Goal: Task Accomplishment & Management: Use online tool/utility

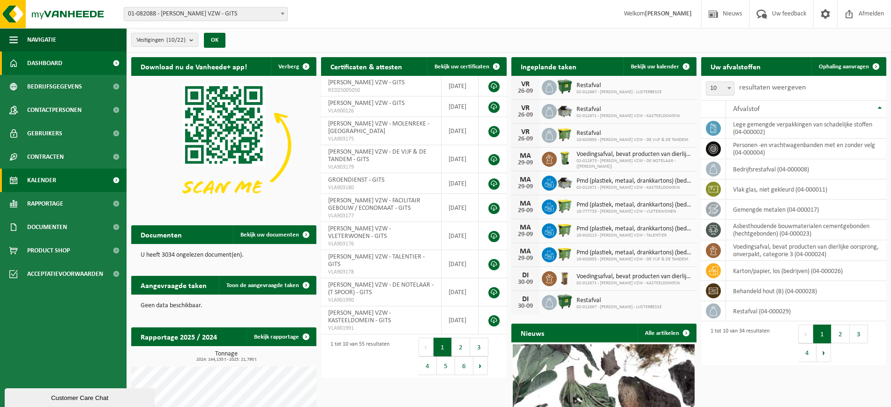
click at [40, 180] on span "Kalender" at bounding box center [41, 180] width 29 height 23
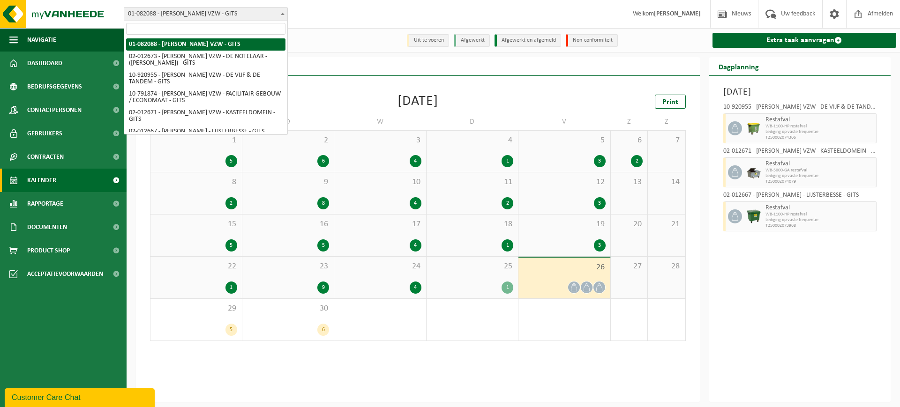
click at [279, 15] on span at bounding box center [282, 14] width 9 height 12
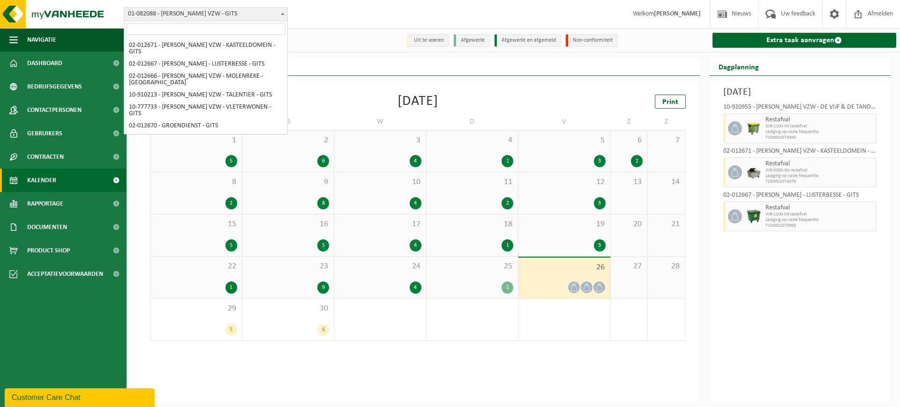
scroll to position [74, 0]
select select "2451"
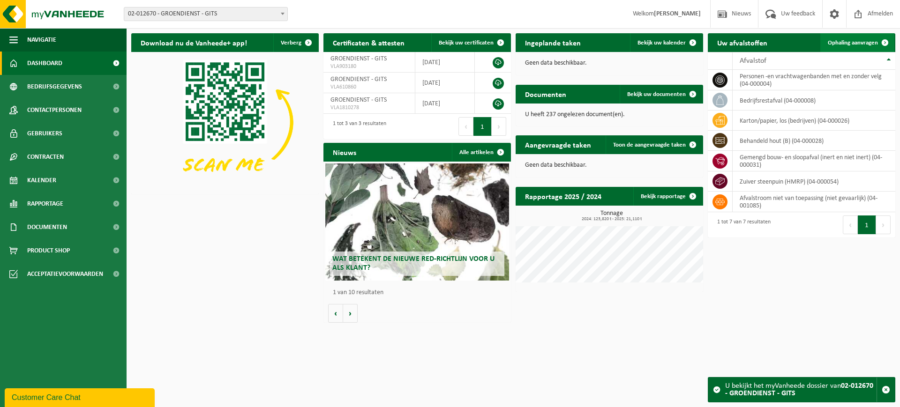
click at [858, 40] on span "Ophaling aanvragen" at bounding box center [853, 43] width 50 height 6
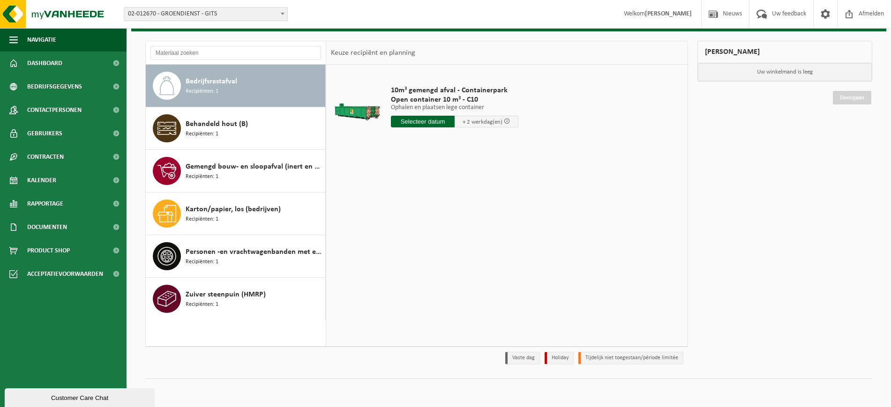
scroll to position [31, 0]
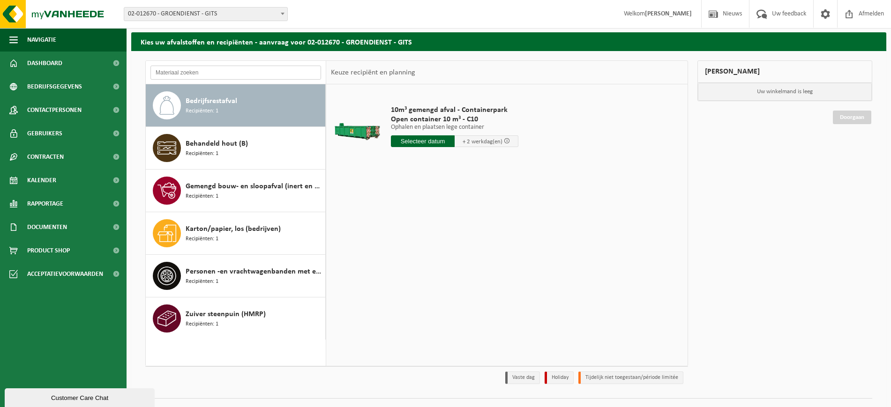
click at [254, 75] on input "text" at bounding box center [235, 73] width 171 height 14
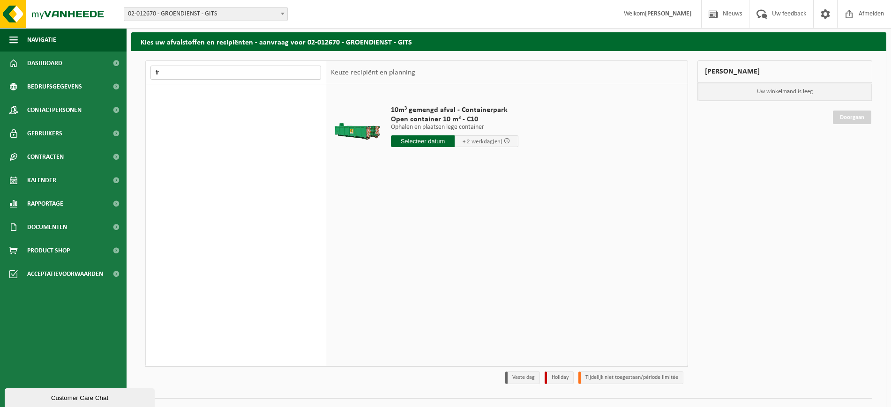
type input "f"
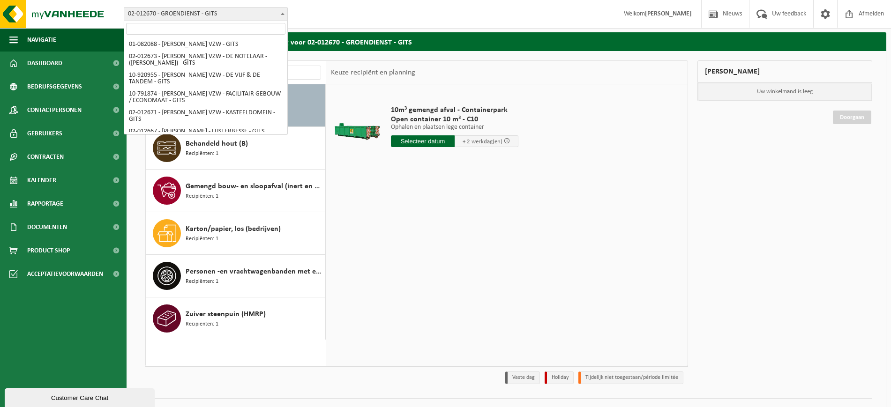
click at [285, 15] on span at bounding box center [282, 14] width 9 height 12
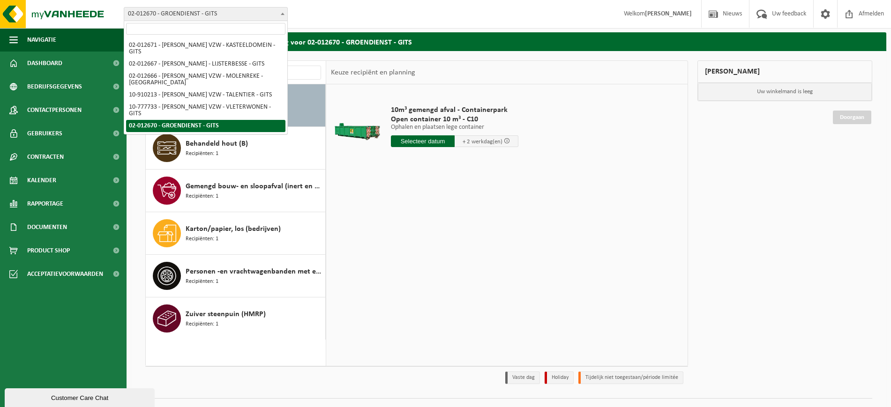
scroll to position [0, 0]
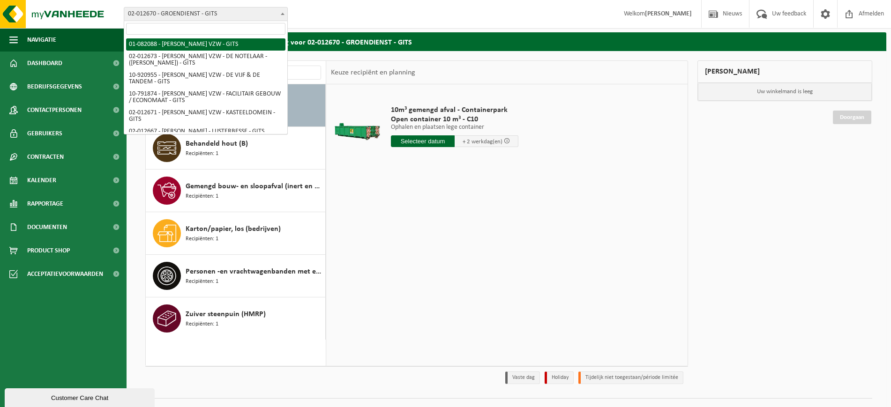
select select "606"
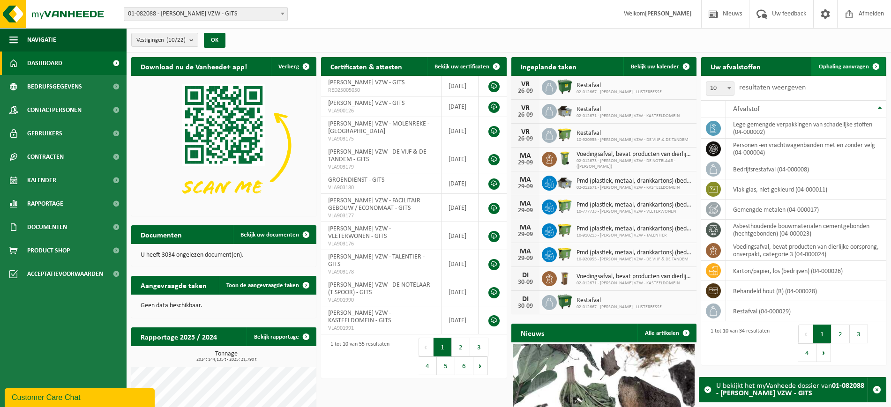
click at [851, 64] on span "Ophaling aanvragen" at bounding box center [844, 67] width 50 height 6
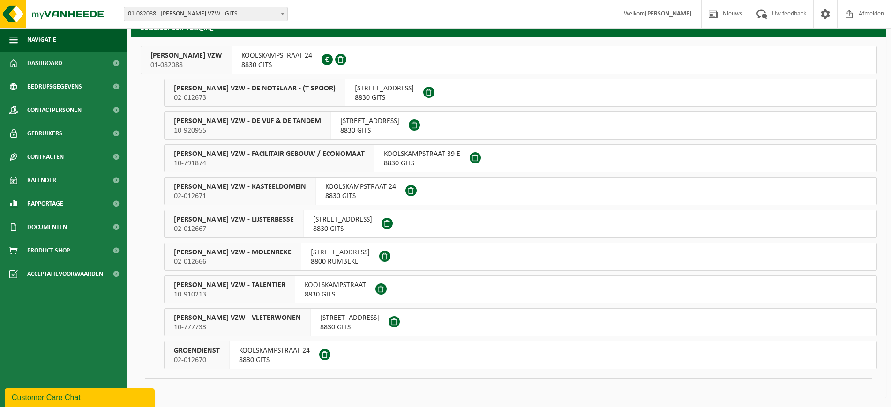
scroll to position [14, 0]
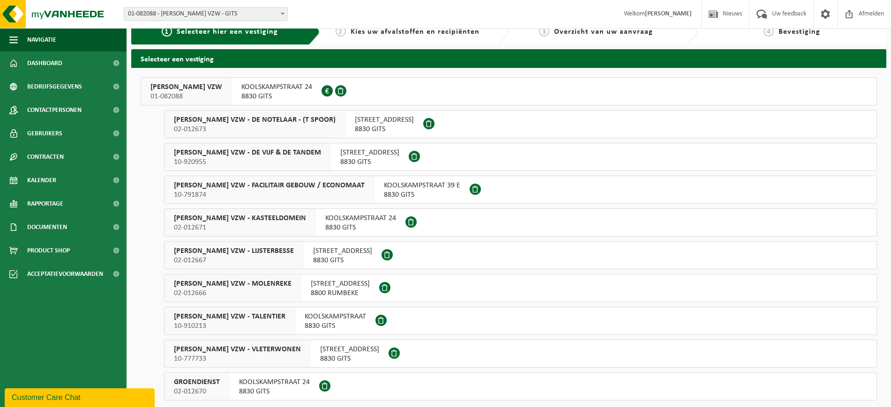
click at [215, 86] on span "[PERSON_NAME] VZW" at bounding box center [186, 87] width 72 height 9
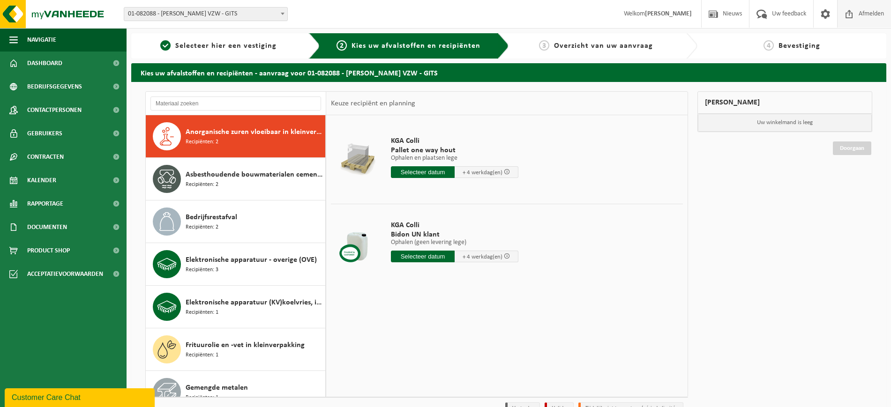
click at [872, 12] on span "Afmelden" at bounding box center [871, 14] width 30 height 28
